Goal: Find specific page/section: Find specific page/section

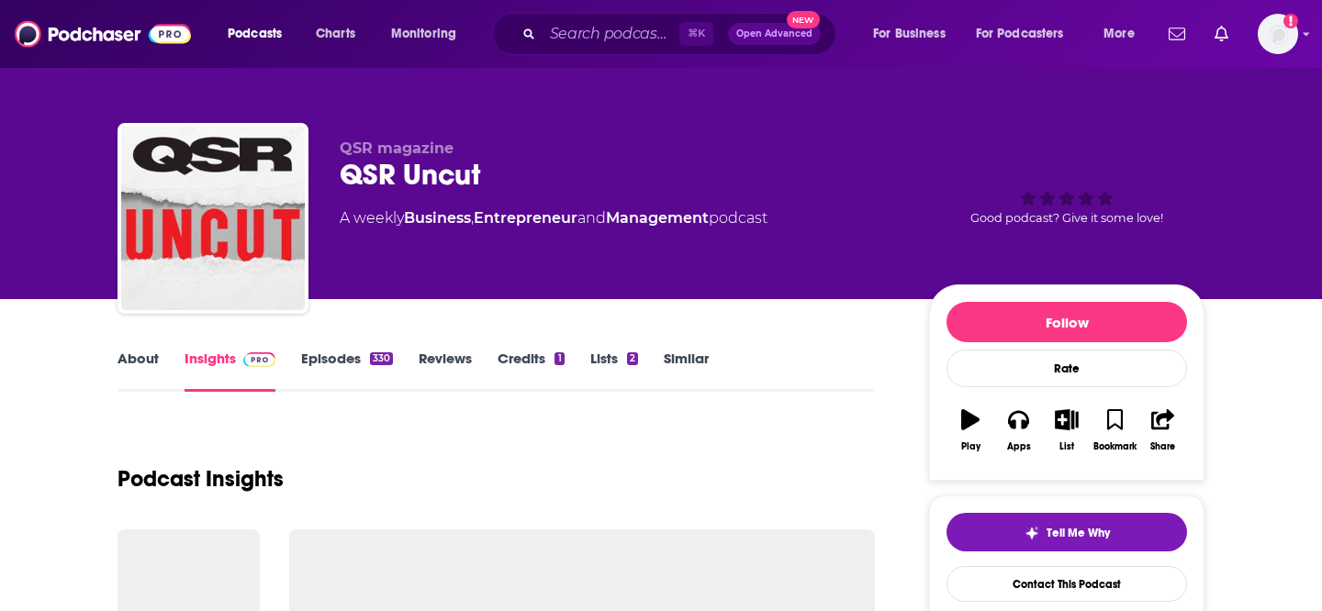
scroll to position [1604, 0]
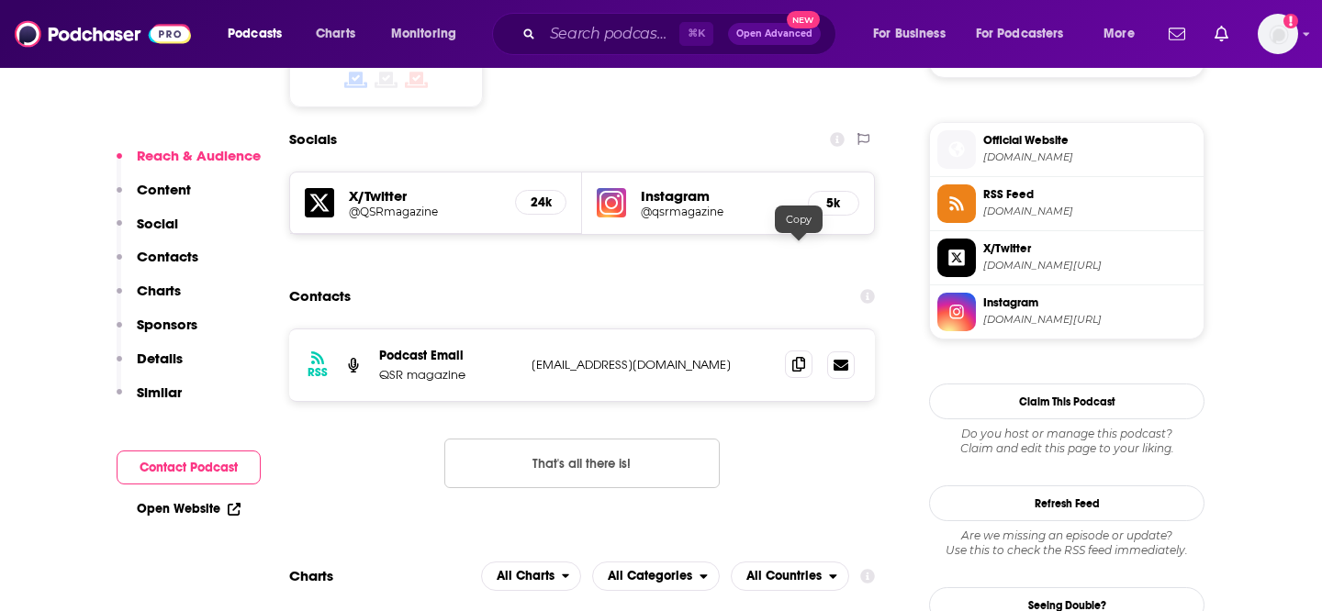
click at [801, 357] on icon at bounding box center [798, 364] width 13 height 15
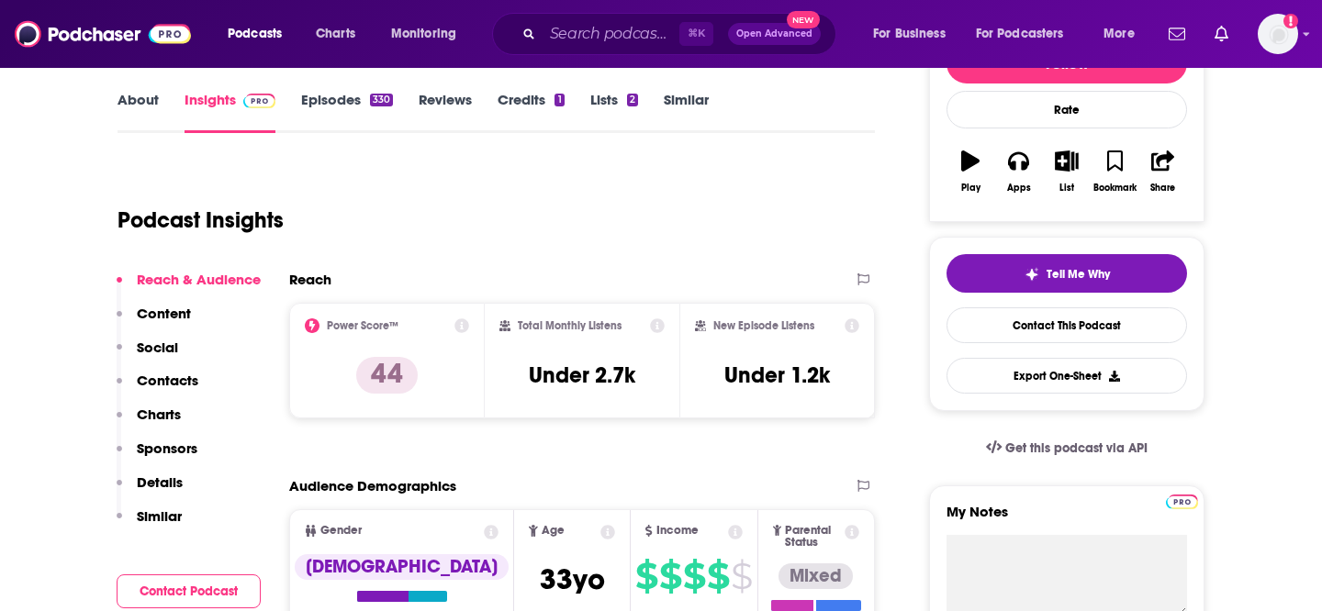
scroll to position [252, 0]
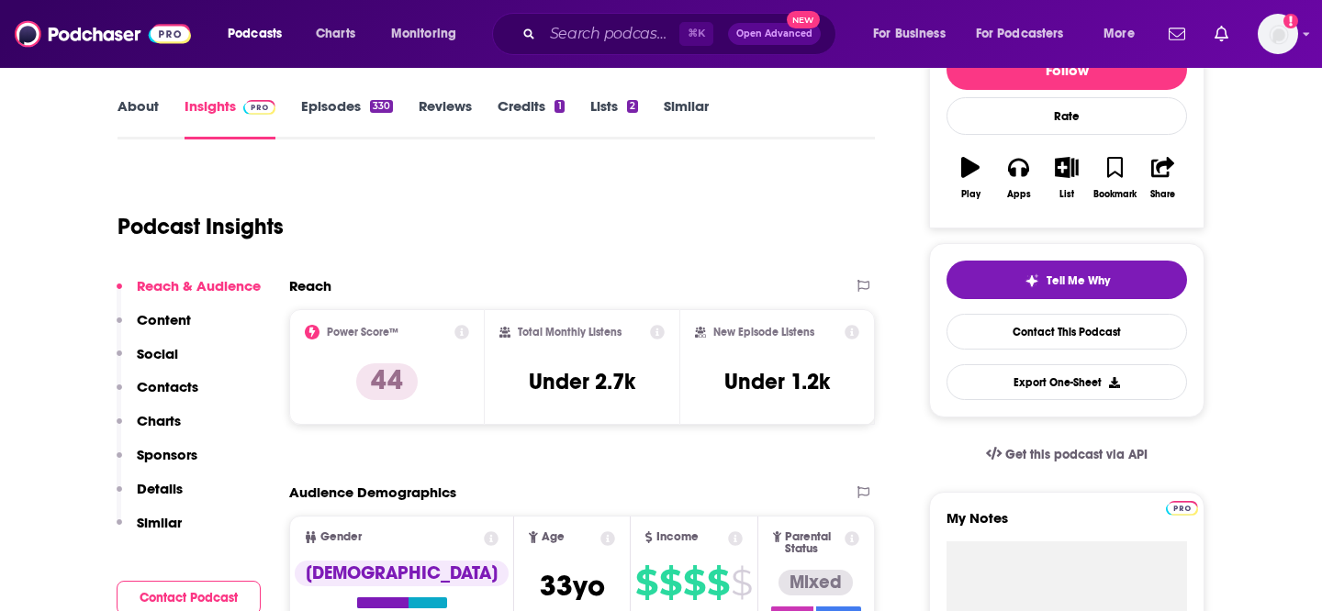
click at [138, 108] on link "About" at bounding box center [137, 118] width 41 height 42
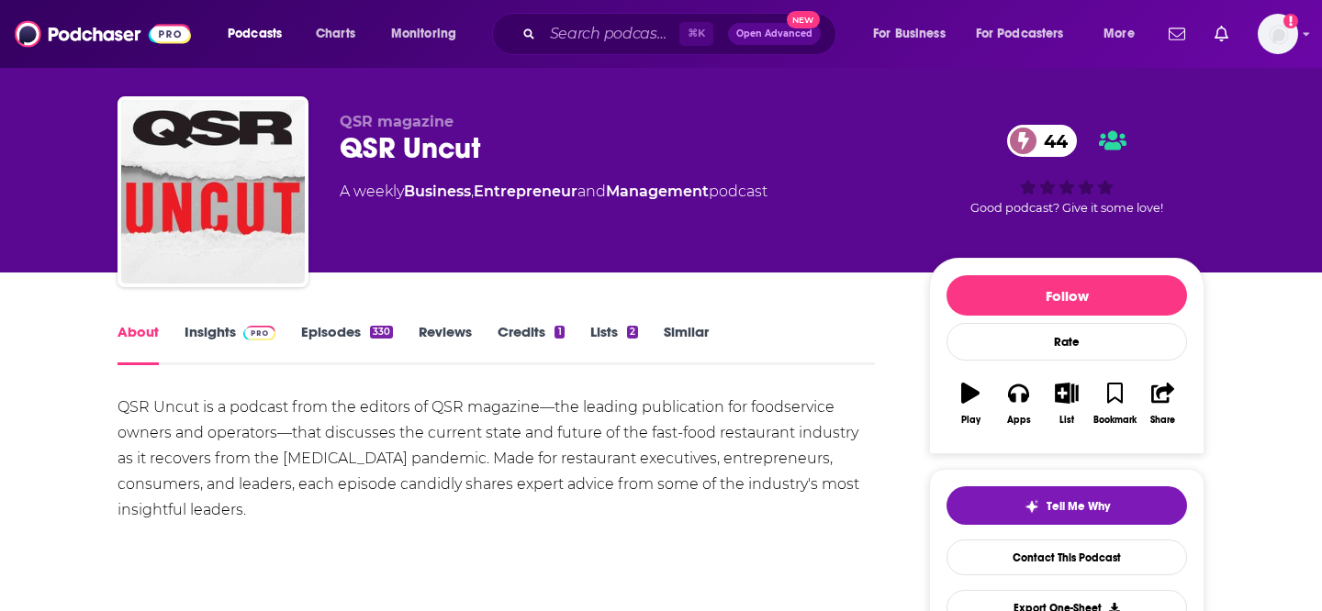
scroll to position [51, 0]
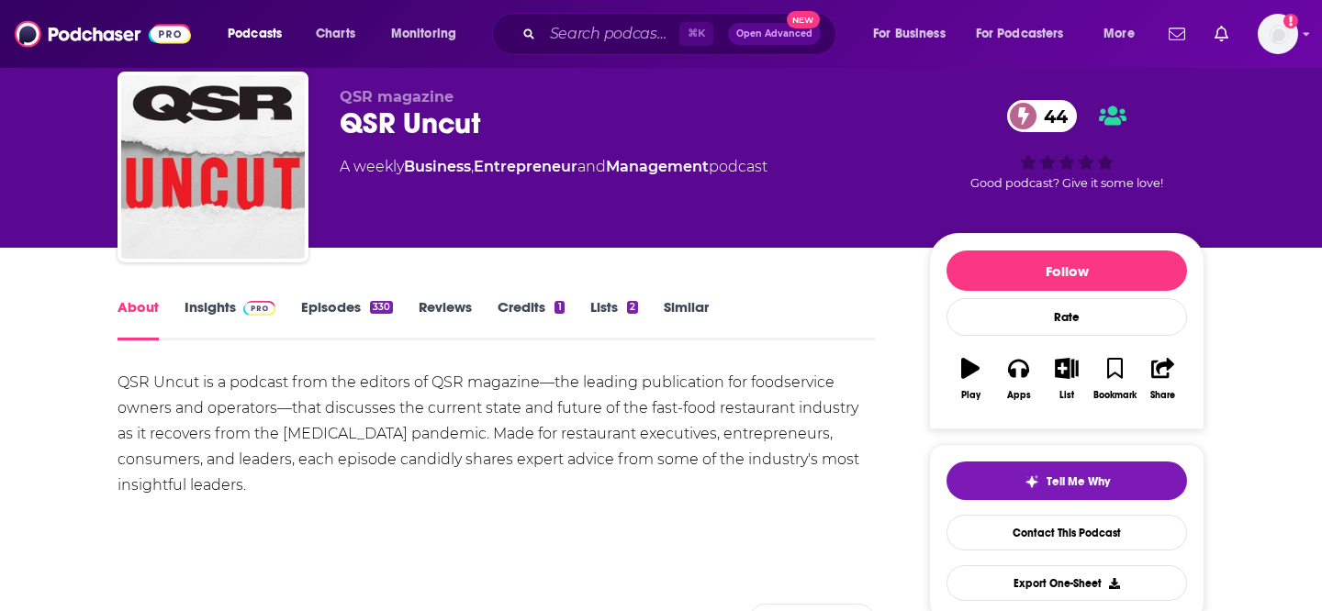
click at [193, 309] on link "Insights" at bounding box center [230, 319] width 91 height 42
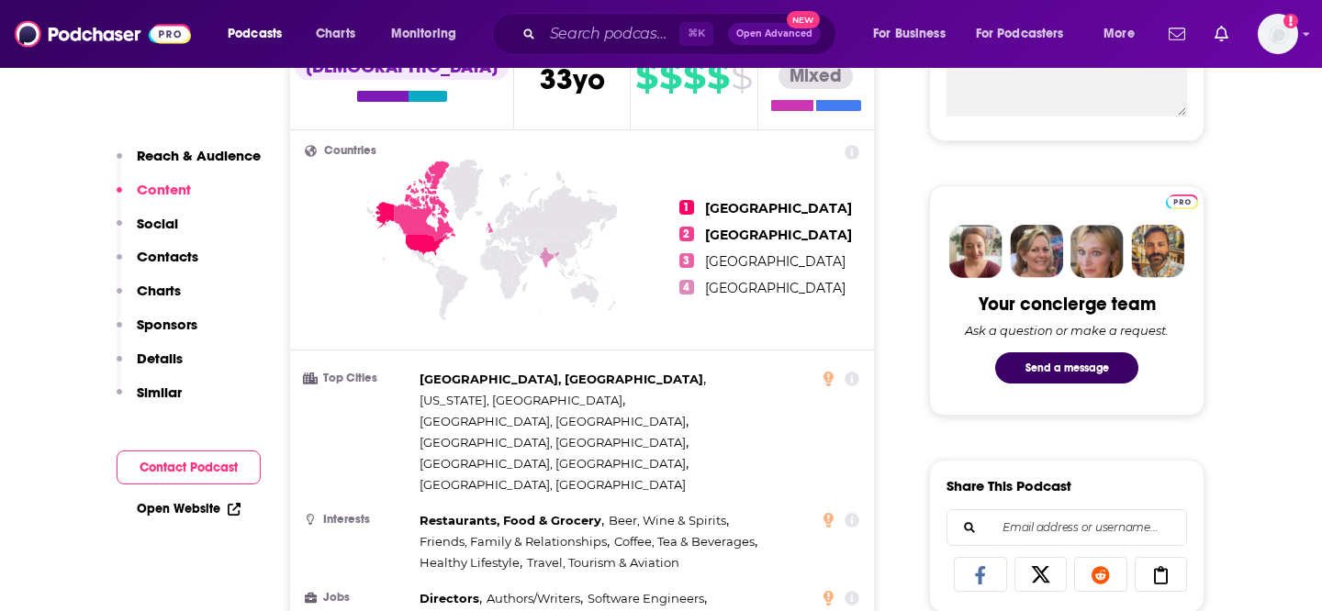
scroll to position [442, 0]
